Goal: Transaction & Acquisition: Purchase product/service

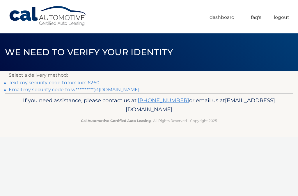
click at [77, 83] on link "Text my security code to xxx-xxx-6260" at bounding box center [54, 83] width 91 height 6
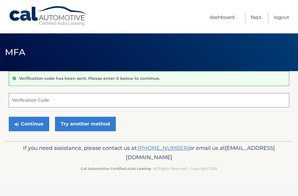
click at [61, 100] on input "Verification Code" at bounding box center [149, 100] width 280 height 15
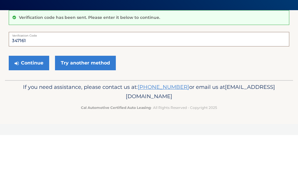
type input "347161"
click at [31, 117] on button "Continue" at bounding box center [29, 124] width 40 height 15
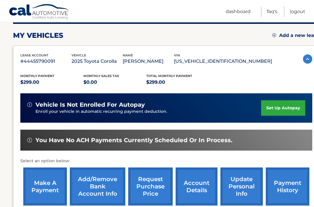
scroll to position [75, 0]
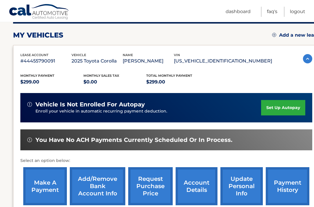
click at [43, 181] on link "make a payment" at bounding box center [45, 186] width 44 height 38
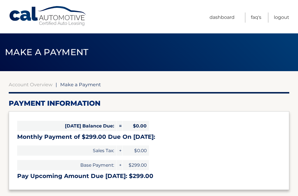
select select "OWJjMTQ3M2ItNTU5Ny00YWZhLWEzNWYtMTg5YjBlZGMxYmJj"
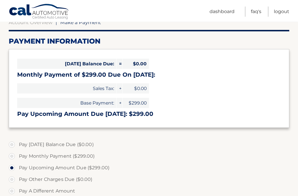
scroll to position [64, 0]
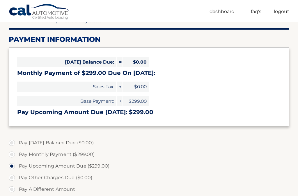
click at [14, 190] on label "Pay A Different Amount" at bounding box center [149, 190] width 280 height 12
click at [14, 190] on input "Pay A Different Amount" at bounding box center [14, 188] width 6 height 9
radio input "true"
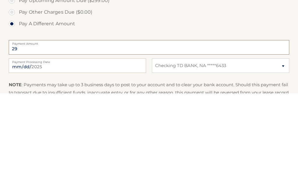
type input "299"
type input "299.00"
click at [130, 161] on input "2025-08-29" at bounding box center [77, 168] width 137 height 15
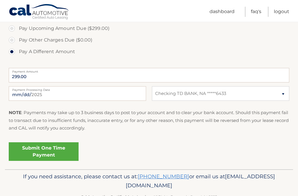
click at [51, 150] on link "Submit One Time Payment" at bounding box center [44, 152] width 70 height 19
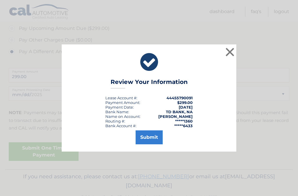
click at [149, 145] on button "Submit" at bounding box center [149, 138] width 27 height 14
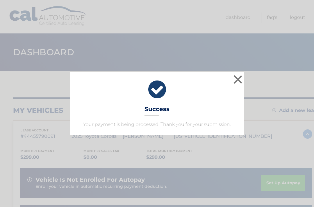
scroll to position [1, 0]
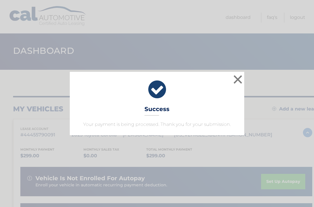
click at [240, 82] on button "×" at bounding box center [238, 80] width 12 height 12
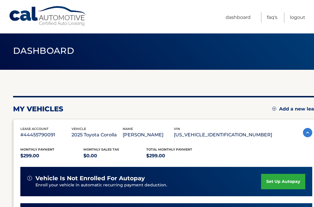
click at [300, 20] on link "Logout" at bounding box center [297, 18] width 15 height 10
